Goal: Information Seeking & Learning: Learn about a topic

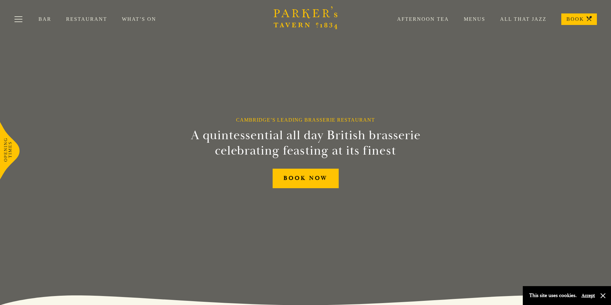
drag, startPoint x: 34, startPoint y: 16, endPoint x: 24, endPoint y: 16, distance: 9.6
click at [33, 16] on div "Bar Restaurant What’s On Afternoon Tea Menus All That Jazz BOOK" at bounding box center [305, 19] width 611 height 38
click at [24, 16] on button "Toggle navigation" at bounding box center [18, 20] width 27 height 27
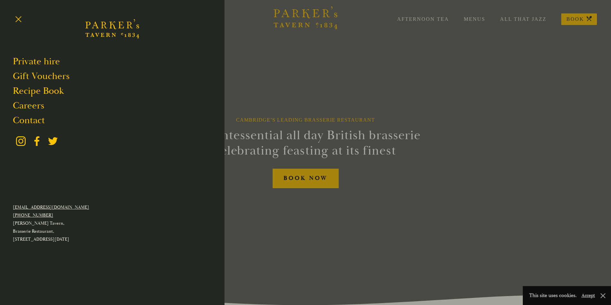
drag, startPoint x: 535, startPoint y: 124, endPoint x: 529, endPoint y: 121, distance: 6.6
click at [529, 121] on div at bounding box center [305, 152] width 611 height 305
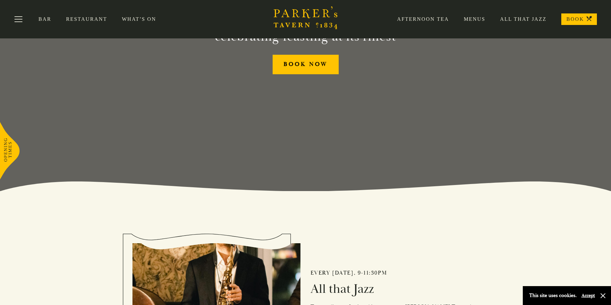
scroll to position [60, 0]
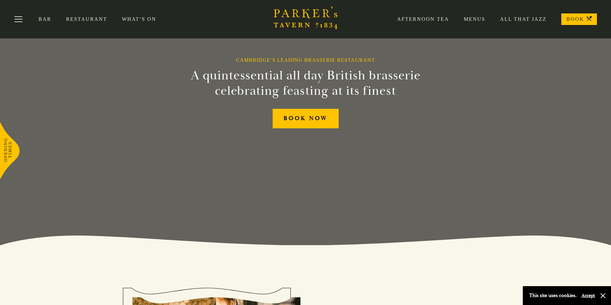
click at [312, 23] on icon "Brasserie Restaurant Cambridge | Parker's Tavern Cambridge Parker's Tavern is a…" at bounding box center [305, 17] width 64 height 23
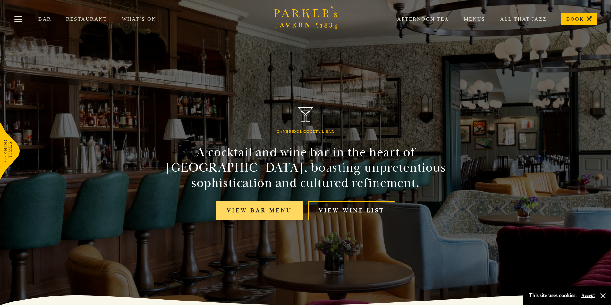
click at [285, 220] on link "View bar menu" at bounding box center [259, 211] width 87 height 20
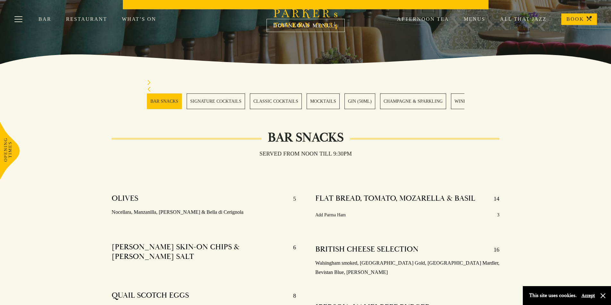
click at [217, 103] on link "SIGNATURE COCKTAILS" at bounding box center [216, 102] width 58 height 16
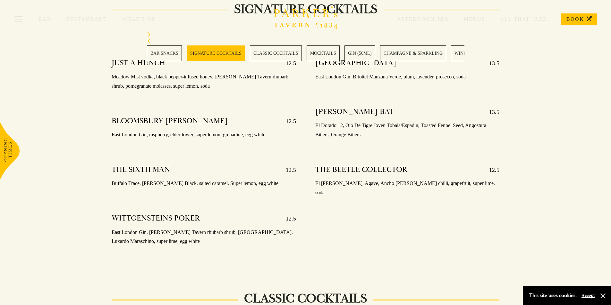
click at [223, 130] on p "East London Gin, raspberry, elderflower, super lemon, grenadine, egg white" at bounding box center [204, 134] width 184 height 9
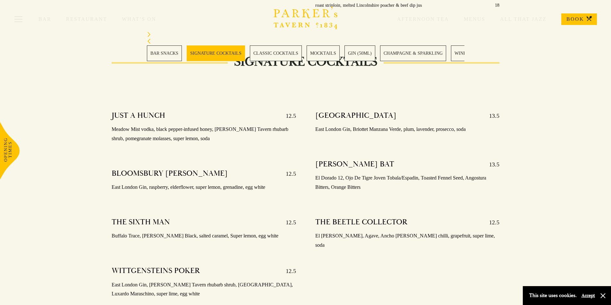
scroll to position [585, 0]
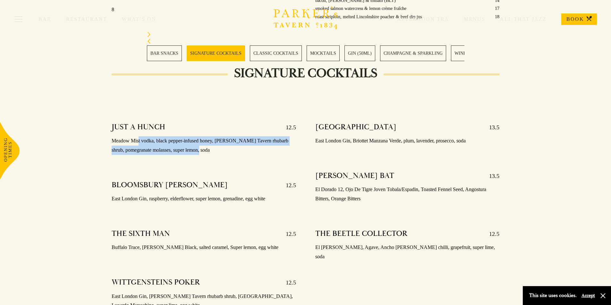
drag, startPoint x: 139, startPoint y: 133, endPoint x: 245, endPoint y: 140, distance: 106.3
click at [244, 142] on p "Meadow Mist vodka, black pepper-infused honey, Parker’s Tavern rhubarb shrub, p…" at bounding box center [204, 146] width 184 height 19
click at [247, 139] on p "Meadow Mist vodka, black pepper-infused honey, Parker’s Tavern rhubarb shrub, p…" at bounding box center [204, 146] width 184 height 19
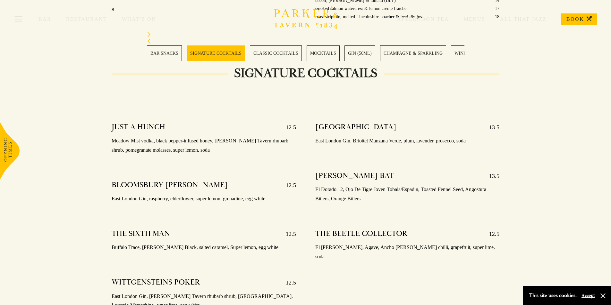
click at [325, 146] on div at bounding box center [407, 148] width 184 height 5
drag, startPoint x: 315, startPoint y: 129, endPoint x: 380, endPoint y: 138, distance: 65.9
click at [380, 138] on div "MCCALMONTS MANSION 13.5 East London Gin, Briottet Manzana Verde, plum, lavender…" at bounding box center [407, 134] width 184 height 33
click at [324, 174] on div "SIR JACK’S BAT 13.5 El Dorado 12, Ojo De Tigre Joven Tobala/Espadin, Toasted Fe…" at bounding box center [407, 188] width 184 height 42
drag, startPoint x: 317, startPoint y: 179, endPoint x: 392, endPoint y: 193, distance: 76.2
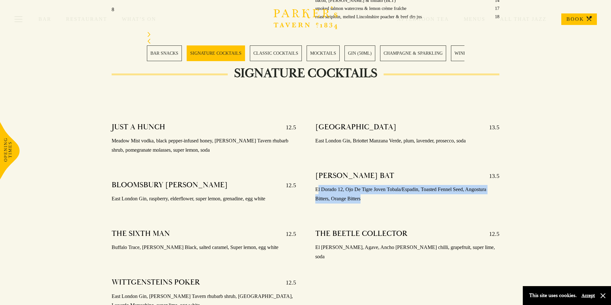
click at [391, 193] on p "El Dorado 12, Ojo De Tigre Joven Tobala/Espadin, Toasted Fennel Seed, Angostura…" at bounding box center [407, 194] width 184 height 19
click at [393, 193] on p "El Dorado 12, Ojo De Tigre Joven Tobala/Espadin, Toasted Fennel Seed, Angostura…" at bounding box center [407, 194] width 184 height 19
click at [370, 185] on p "El Dorado 12, Ojo De Tigre Joven Tobala/Espadin, Toasted Fennel Seed, Angostura…" at bounding box center [407, 194] width 184 height 19
drag, startPoint x: 366, startPoint y: 184, endPoint x: 415, endPoint y: 181, distance: 48.8
click at [415, 185] on p "El Dorado 12, Ojo De Tigre Joven Tobala/Espadin, Toasted Fennel Seed, Angostura…" at bounding box center [407, 194] width 184 height 19
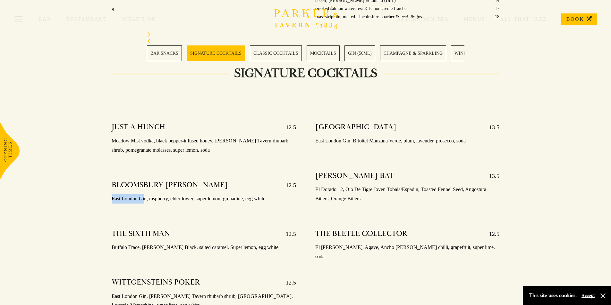
drag, startPoint x: 112, startPoint y: 189, endPoint x: 152, endPoint y: 191, distance: 39.5
click at [145, 195] on p "East London Gin, raspberry, elderflower, super lemon, grenadine, egg white" at bounding box center [204, 199] width 184 height 9
click at [198, 194] on div "BLOOMSBURY BOOZER 12.5 East London Gin, raspberry, elderflower, super lemon, gr…" at bounding box center [204, 192] width 184 height 33
click at [192, 204] on div at bounding box center [204, 206] width 184 height 5
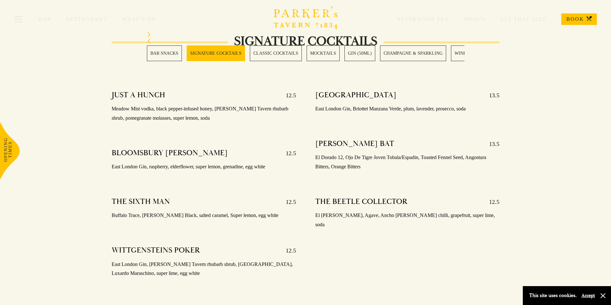
click at [197, 197] on div "THE SIXTH MAN 12.5" at bounding box center [204, 202] width 184 height 10
drag, startPoint x: 248, startPoint y: 156, endPoint x: 267, endPoint y: 158, distance: 19.4
click at [267, 162] on p "East London Gin, raspberry, elderflower, super lemon, grenadine, egg white" at bounding box center [204, 166] width 184 height 9
drag, startPoint x: 314, startPoint y: 206, endPoint x: 348, endPoint y: 210, distance: 34.4
click at [348, 210] on div "MCCALMONTS MANSION 13.5 East London Gin, Briottet Manzana Verde, plum, lavender…" at bounding box center [407, 192] width 204 height 213
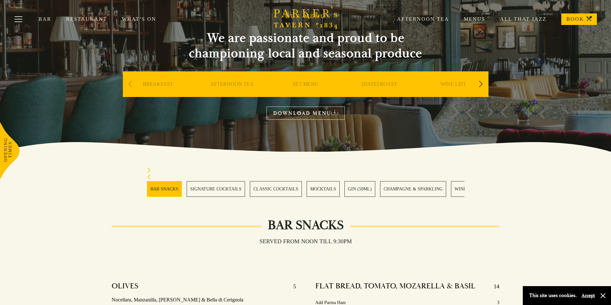
scroll to position [0, 0]
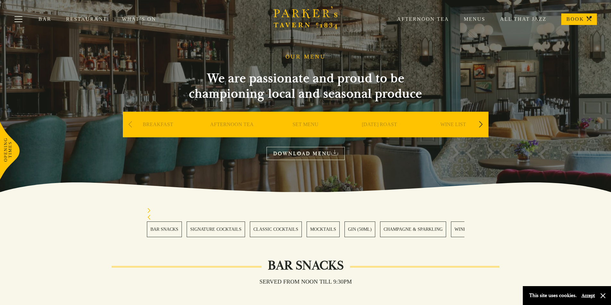
click at [462, 127] on link "WINE LIST" at bounding box center [453, 134] width 26 height 26
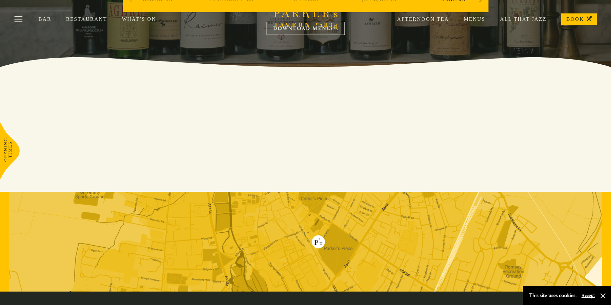
scroll to position [56, 0]
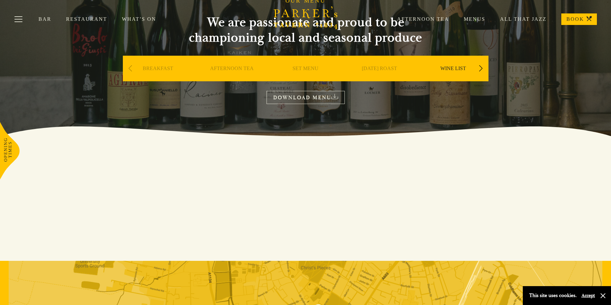
click at [309, 97] on link "DOWNLOAD MENU" at bounding box center [305, 97] width 78 height 13
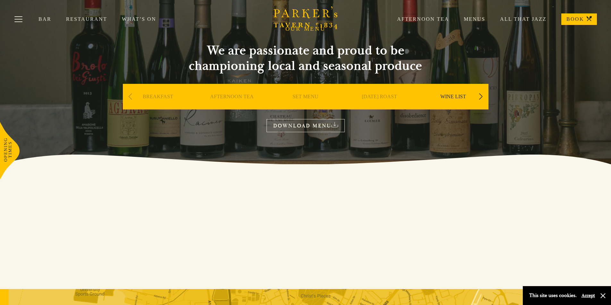
scroll to position [0, 0]
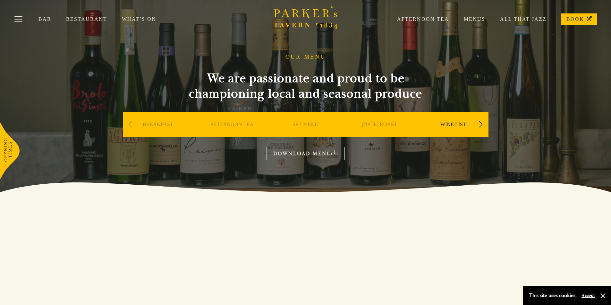
click at [49, 17] on link "Bar" at bounding box center [52, 19] width 28 height 6
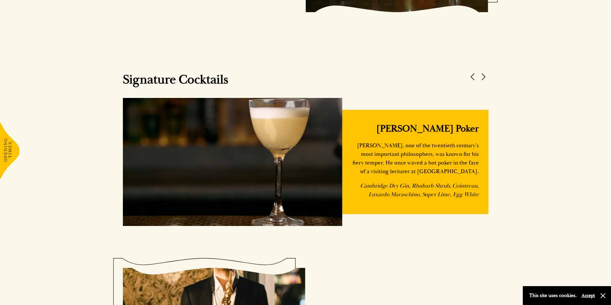
scroll to position [641, 0]
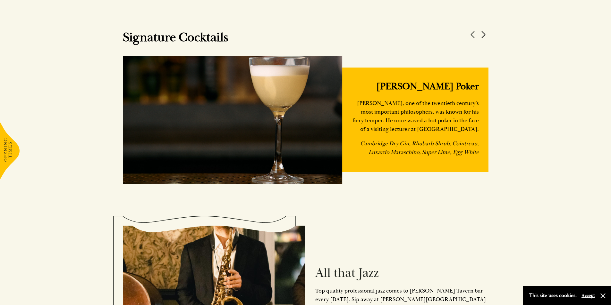
click at [483, 33] on button at bounding box center [483, 35] width 10 height 10
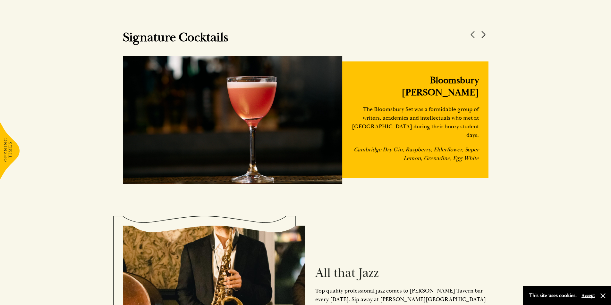
click at [483, 33] on button at bounding box center [483, 35] width 10 height 10
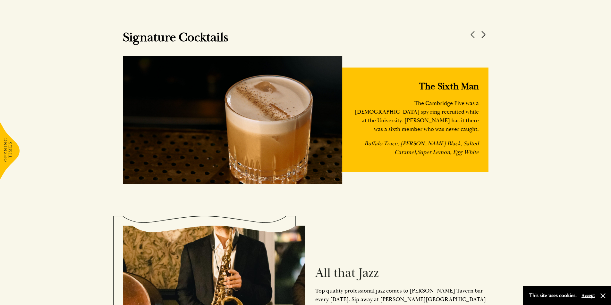
click at [483, 33] on button at bounding box center [483, 35] width 10 height 10
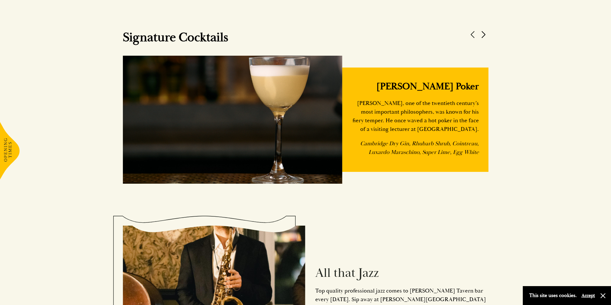
click at [484, 33] on button at bounding box center [483, 35] width 10 height 10
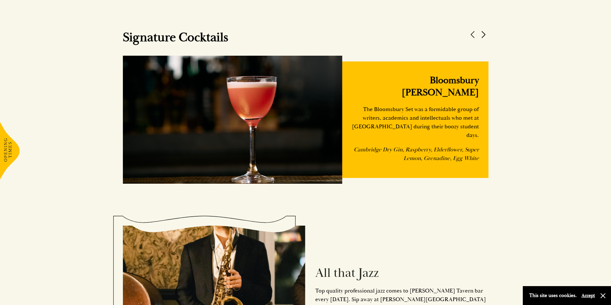
click at [484, 33] on button at bounding box center [483, 35] width 10 height 10
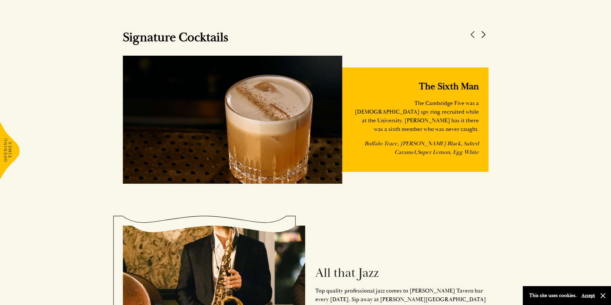
click at [486, 33] on button at bounding box center [483, 35] width 10 height 10
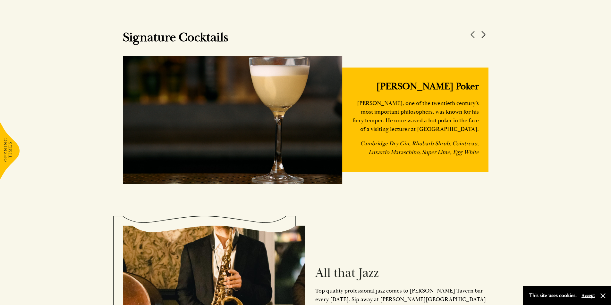
click at [485, 33] on button at bounding box center [483, 35] width 10 height 10
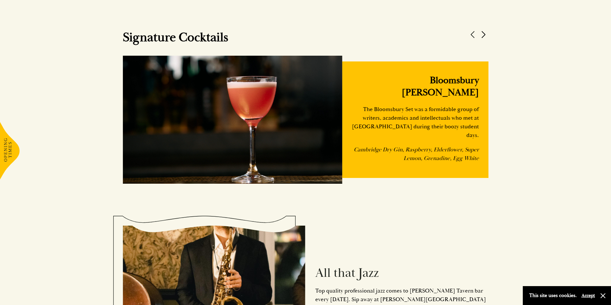
click at [481, 34] on button at bounding box center [483, 35] width 10 height 10
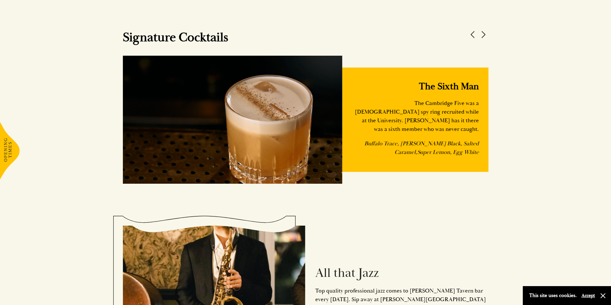
click at [491, 33] on div "Signature Cocktails [PERSON_NAME] Poker [PERSON_NAME], one of the twentieth cen…" at bounding box center [305, 96] width 385 height 196
click at [481, 36] on button at bounding box center [483, 35] width 10 height 10
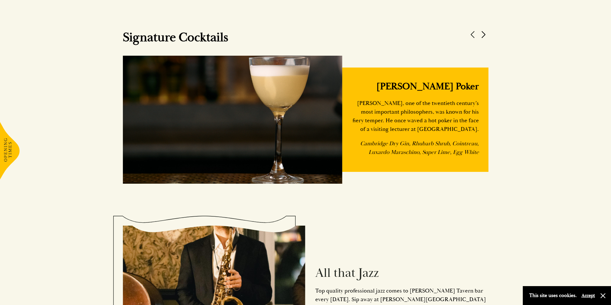
click at [481, 36] on button at bounding box center [483, 35] width 10 height 10
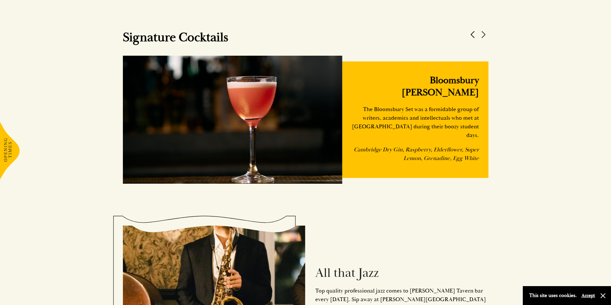
click at [471, 37] on button at bounding box center [473, 35] width 10 height 10
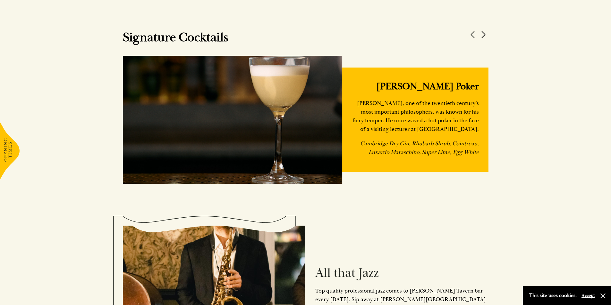
click at [485, 35] on button at bounding box center [483, 35] width 10 height 10
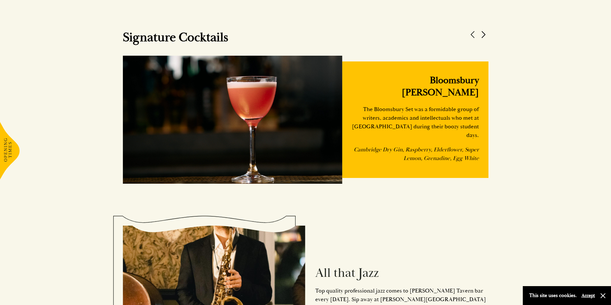
click at [485, 35] on button at bounding box center [483, 35] width 10 height 10
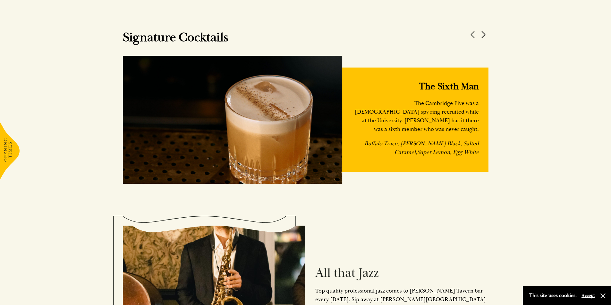
click at [485, 35] on button at bounding box center [483, 35] width 10 height 10
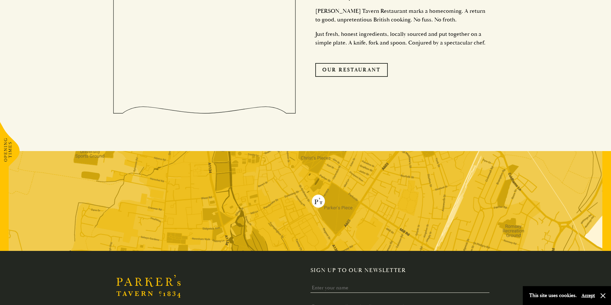
scroll to position [1653, 0]
